Goal: Information Seeking & Learning: Learn about a topic

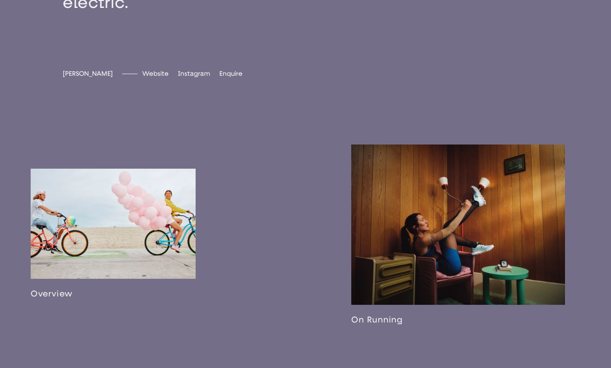
scroll to position [501, 0]
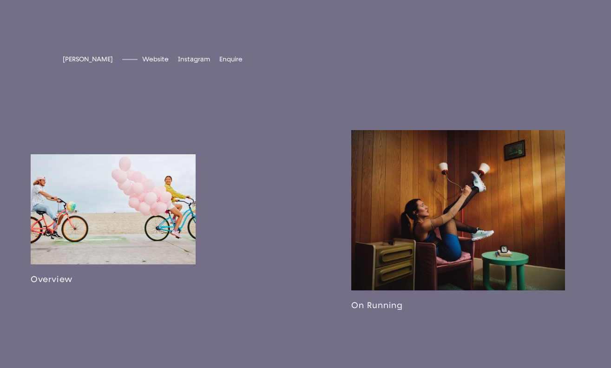
click at [154, 156] on link at bounding box center [113, 219] width 165 height 130
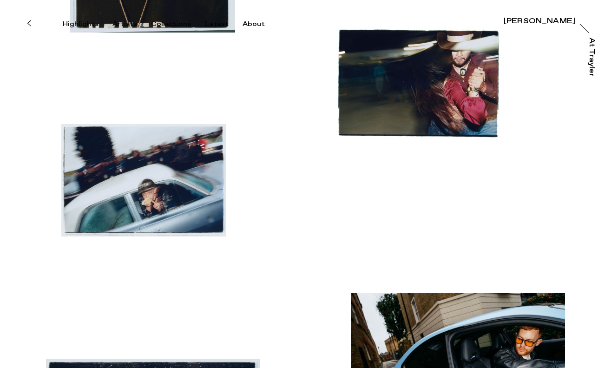
scroll to position [549, 0]
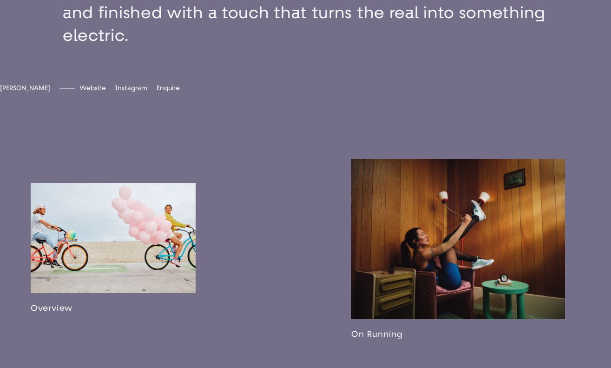
scroll to position [461, 0]
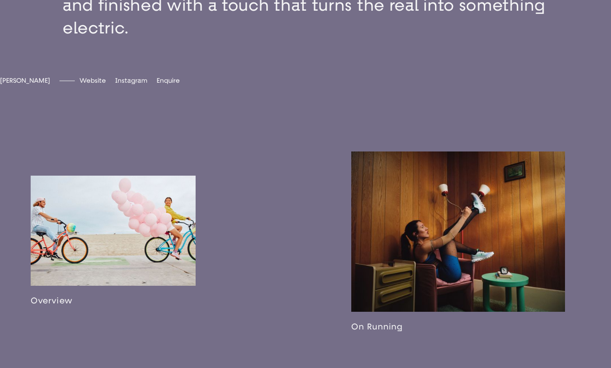
click at [389, 215] on link at bounding box center [458, 241] width 214 height 180
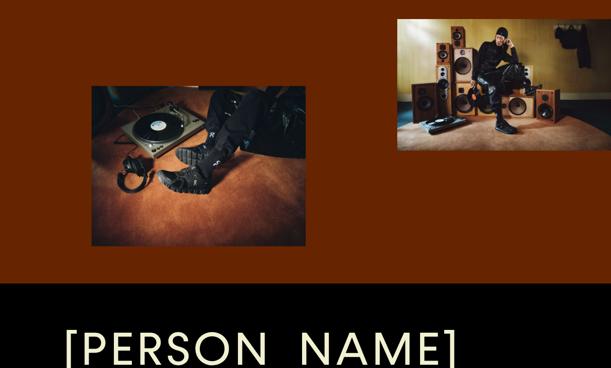
scroll to position [1363, 0]
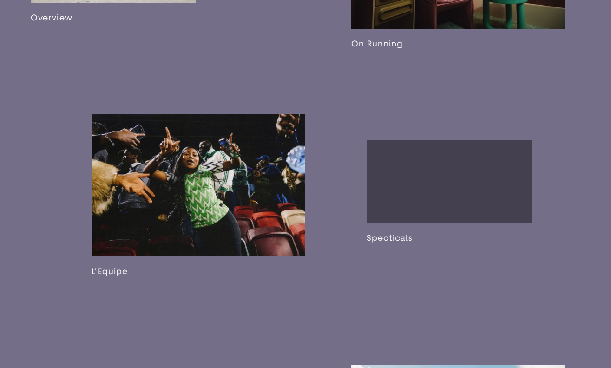
scroll to position [744, 0]
click at [240, 211] on link at bounding box center [199, 195] width 214 height 162
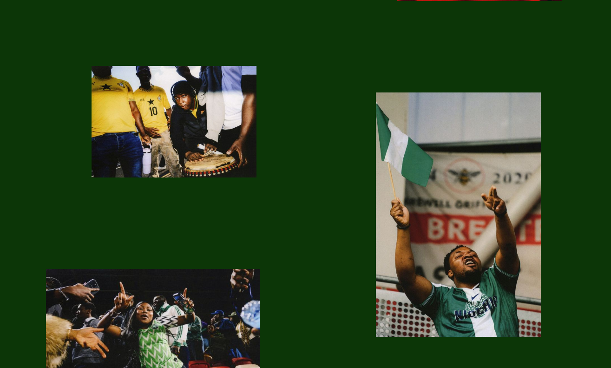
scroll to position [1517, 0]
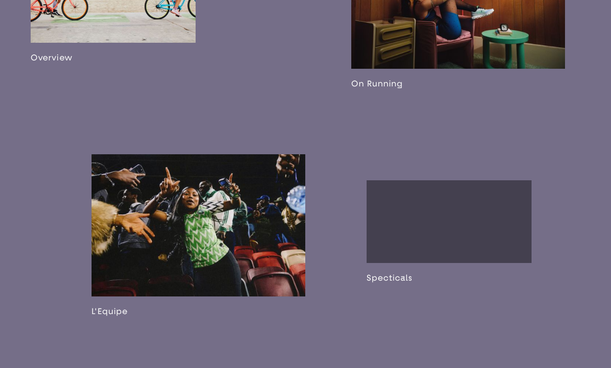
scroll to position [708, 0]
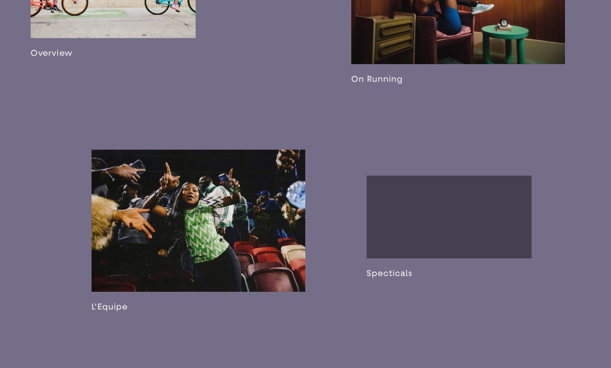
click at [427, 251] on link at bounding box center [448, 227] width 165 height 103
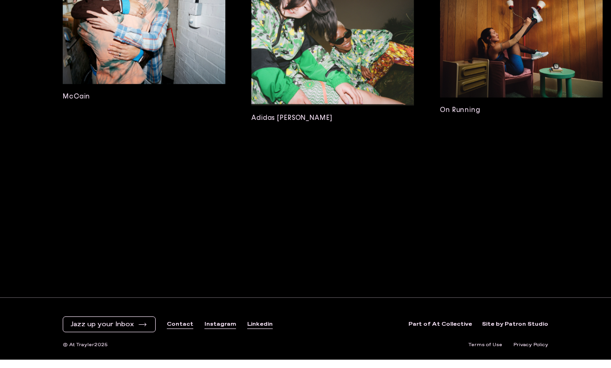
scroll to position [1766, 0]
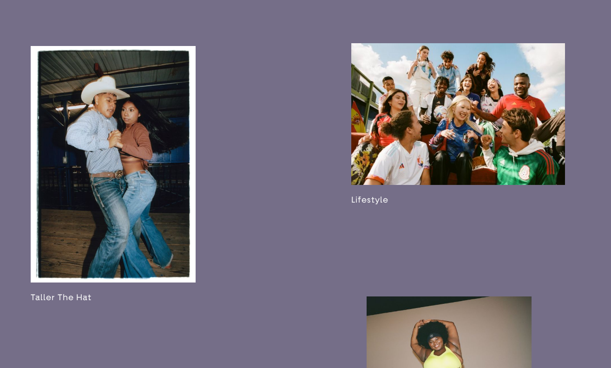
scroll to position [1082, 0]
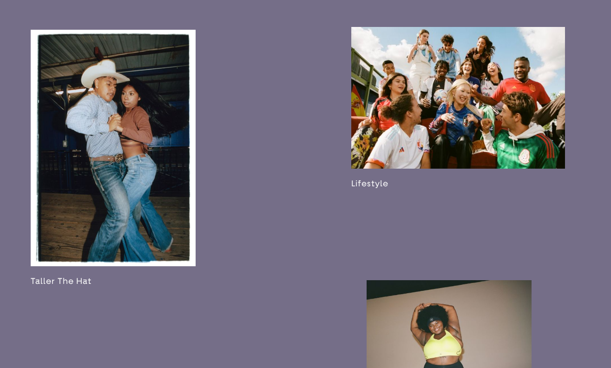
click at [407, 184] on link at bounding box center [458, 108] width 214 height 162
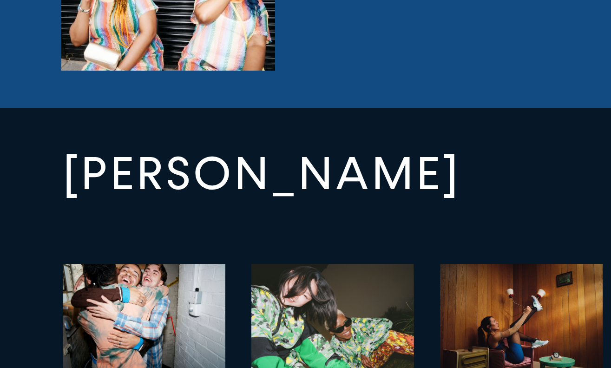
scroll to position [3096, 0]
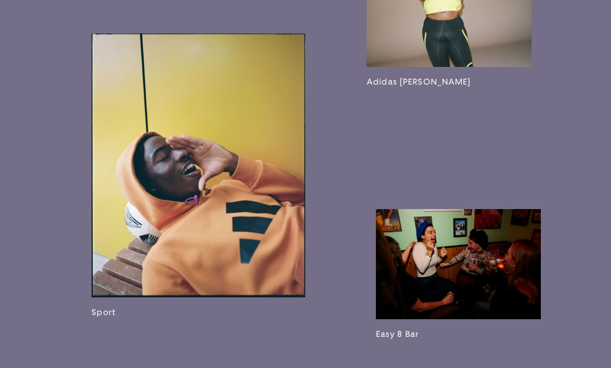
scroll to position [1449, 0]
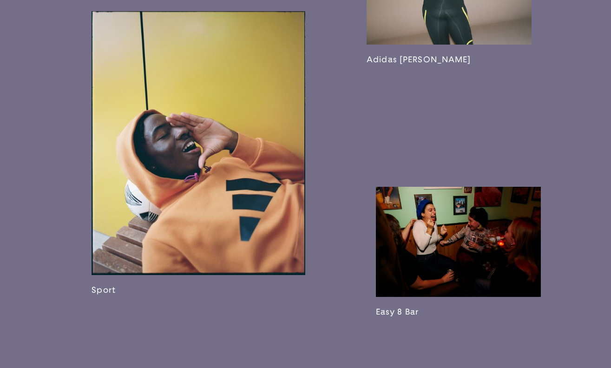
click at [192, 188] on link at bounding box center [199, 153] width 214 height 284
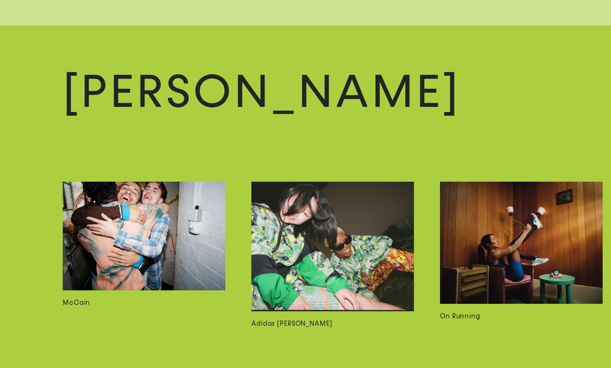
scroll to position [3794, 0]
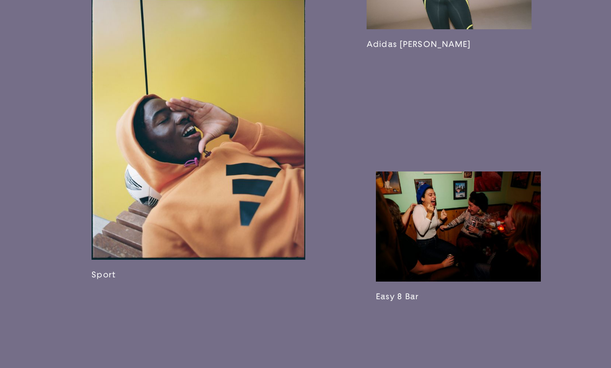
scroll to position [1465, 0]
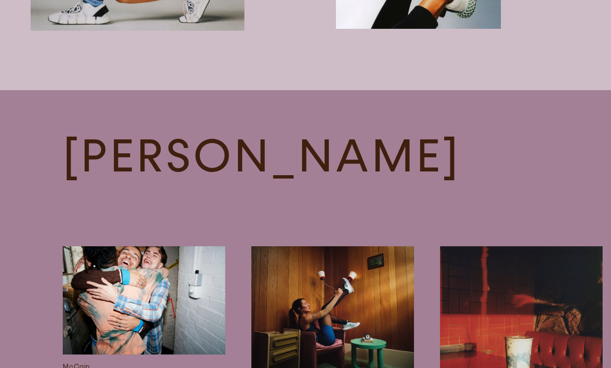
scroll to position [1737, 0]
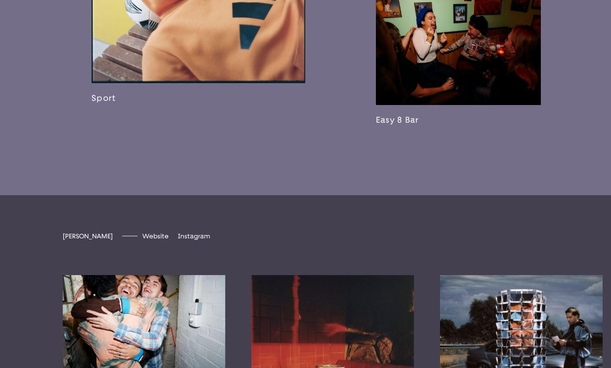
scroll to position [1690, 0]
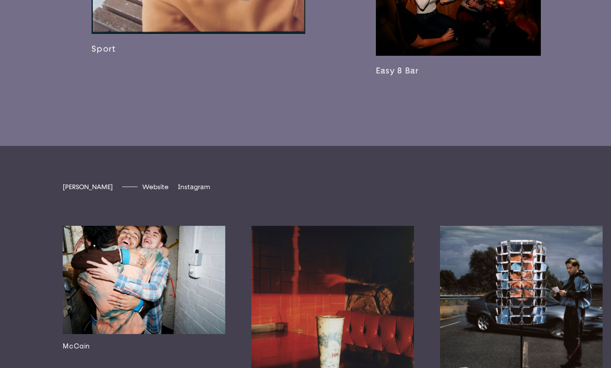
click at [436, 72] on link at bounding box center [458, 11] width 165 height 130
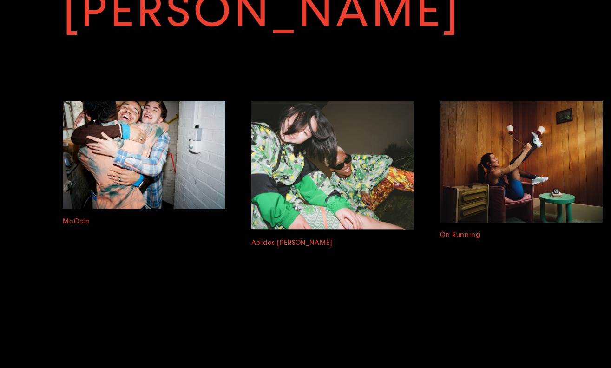
scroll to position [2173, 0]
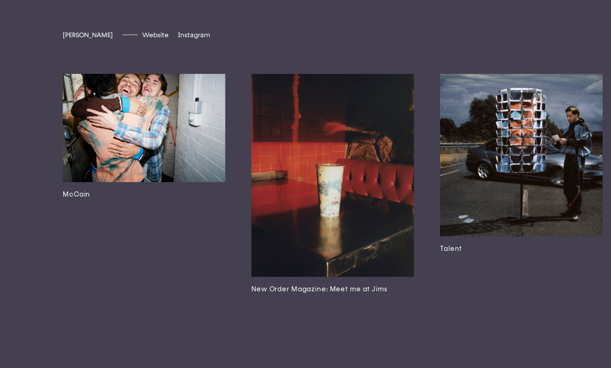
scroll to position [1923, 0]
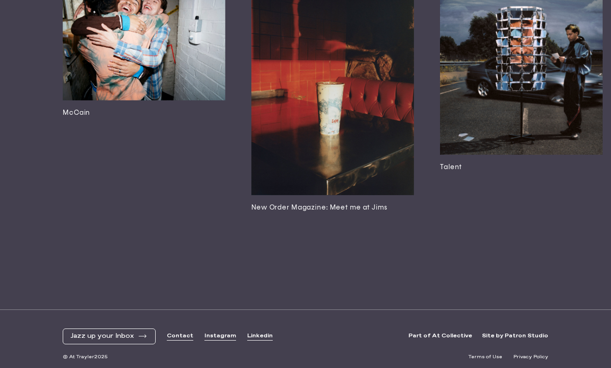
click at [165, 100] on img at bounding box center [144, 46] width 163 height 108
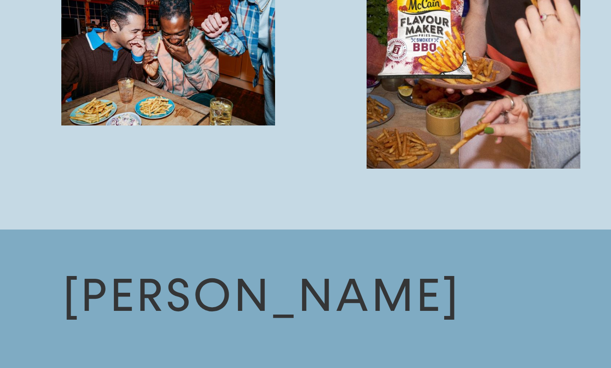
scroll to position [1157, 0]
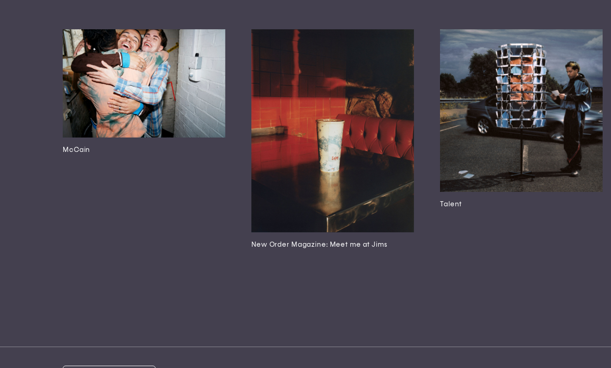
scroll to position [1999, 0]
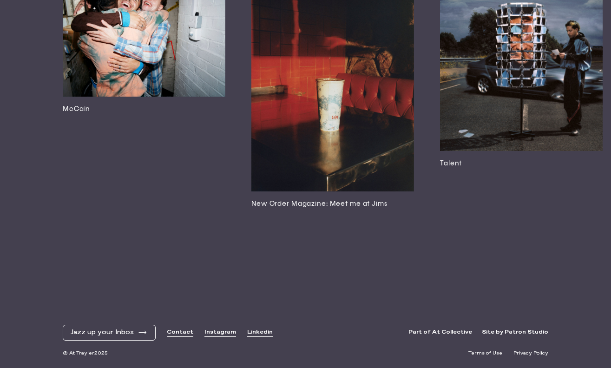
click at [333, 151] on img at bounding box center [332, 89] width 163 height 203
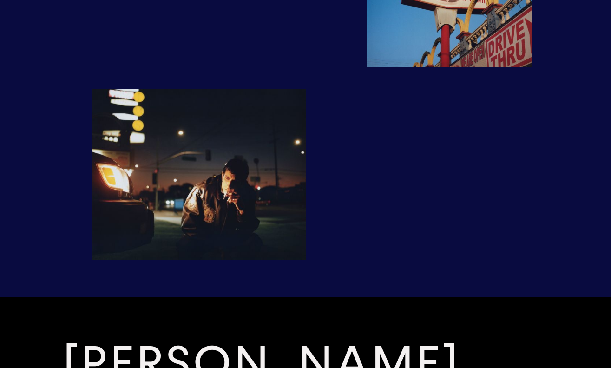
scroll to position [1426, 0]
